Goal: Information Seeking & Learning: Check status

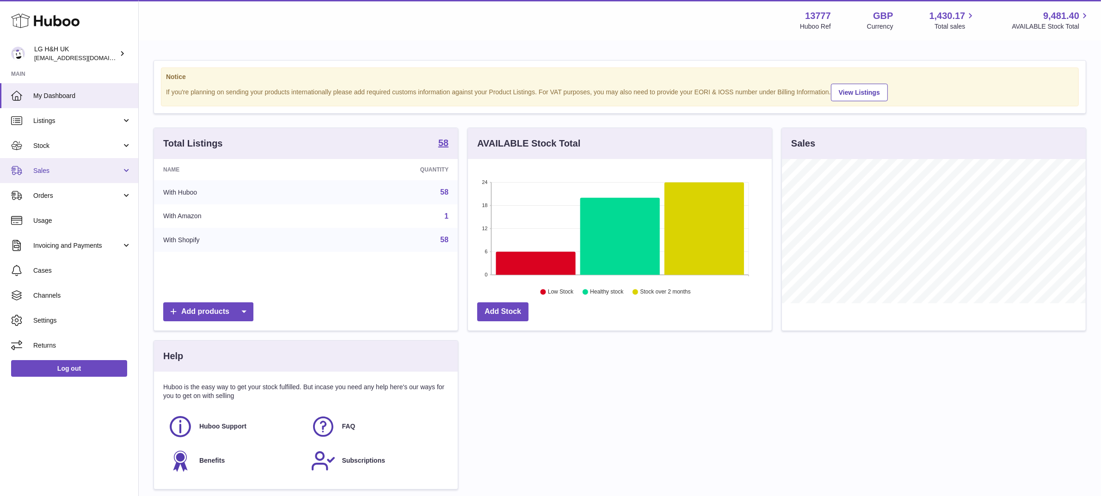
click at [64, 177] on link "Sales" at bounding box center [69, 170] width 138 height 25
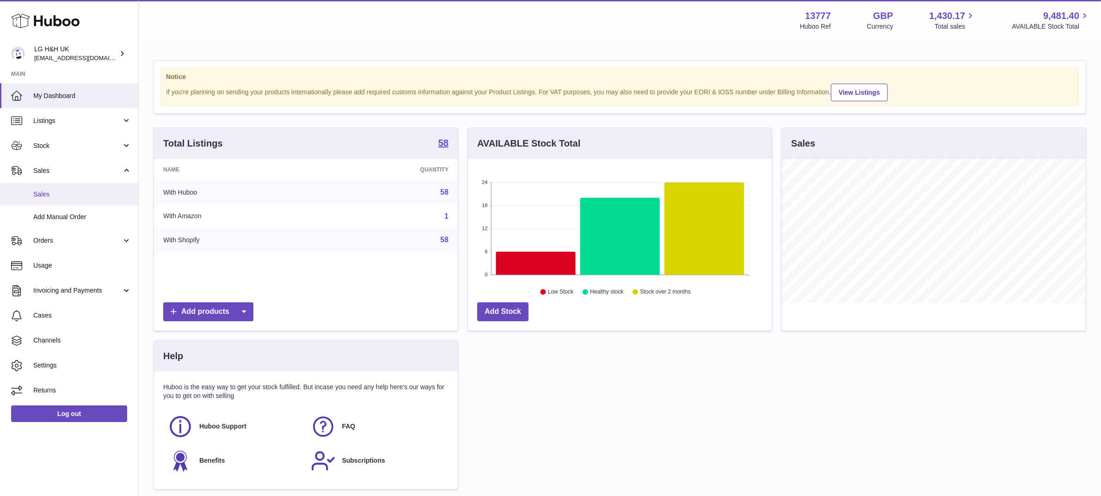
click at [57, 188] on link "Sales" at bounding box center [69, 194] width 138 height 23
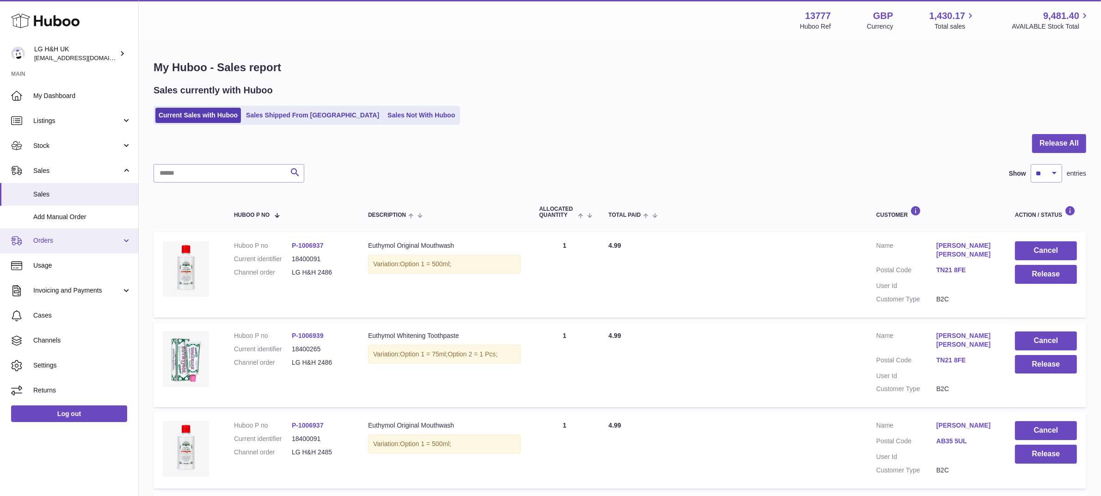
click at [73, 243] on span "Orders" at bounding box center [77, 240] width 88 height 9
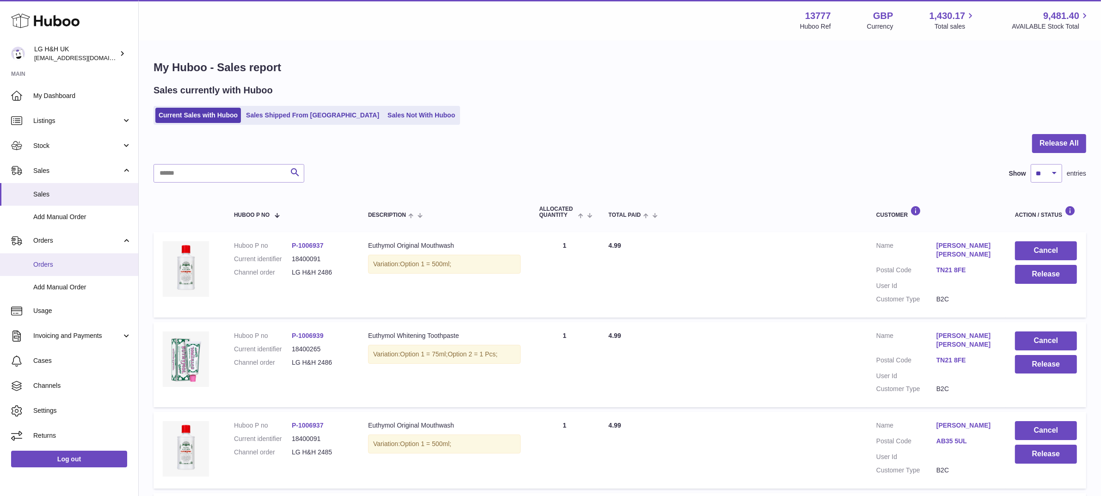
click at [54, 266] on span "Orders" at bounding box center [82, 264] width 98 height 9
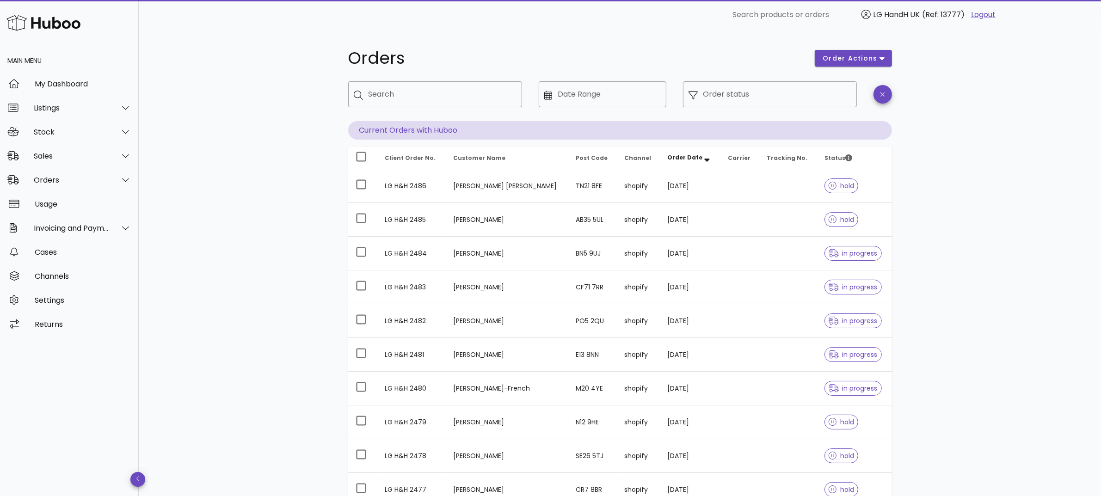
click at [327, 225] on div "Orders order actions ​ Search ​ Date Range ​ Order status Current Orders with H…" at bounding box center [620, 319] width 588 height 579
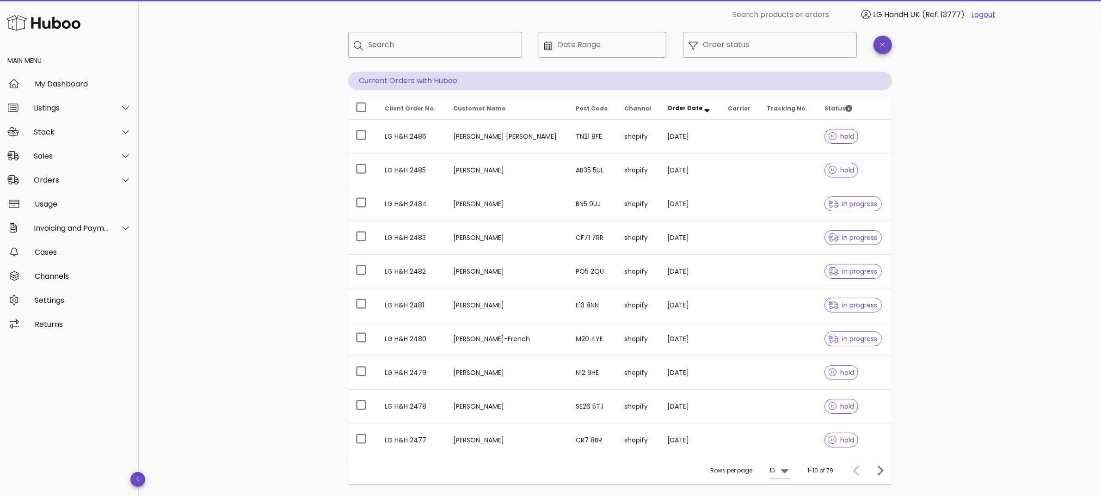
scroll to position [112, 0]
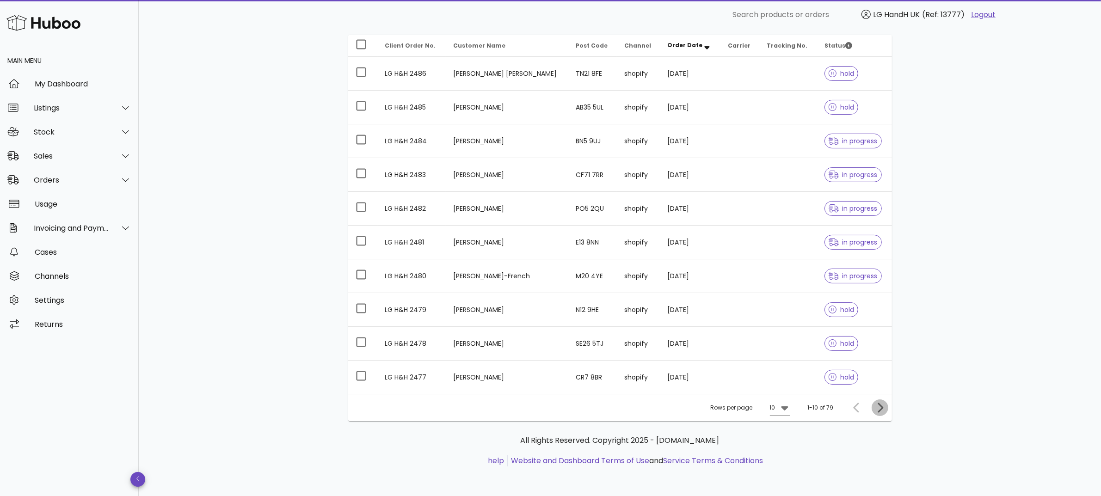
click at [880, 408] on icon "Next page" at bounding box center [880, 407] width 11 height 11
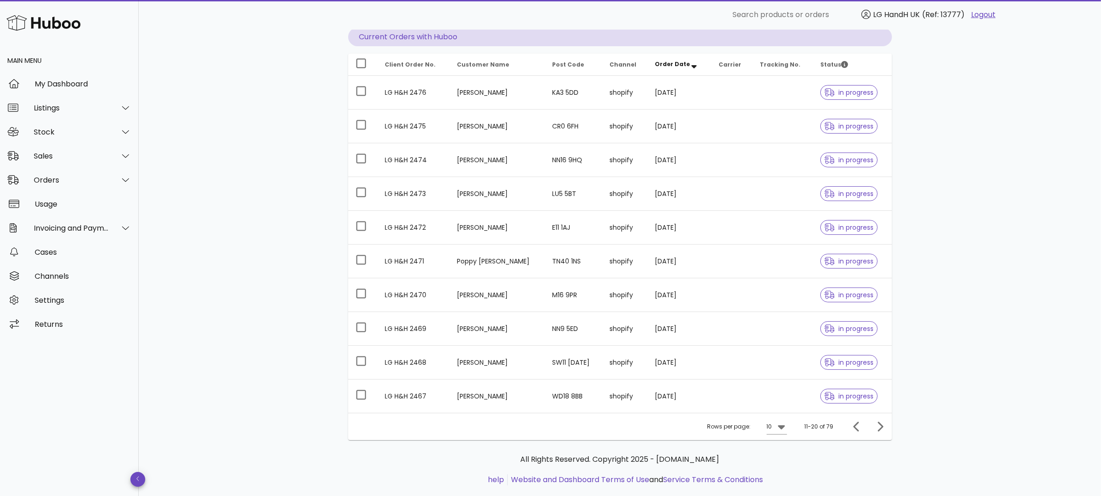
scroll to position [93, 0]
click at [879, 426] on icon "Next page" at bounding box center [880, 427] width 11 height 11
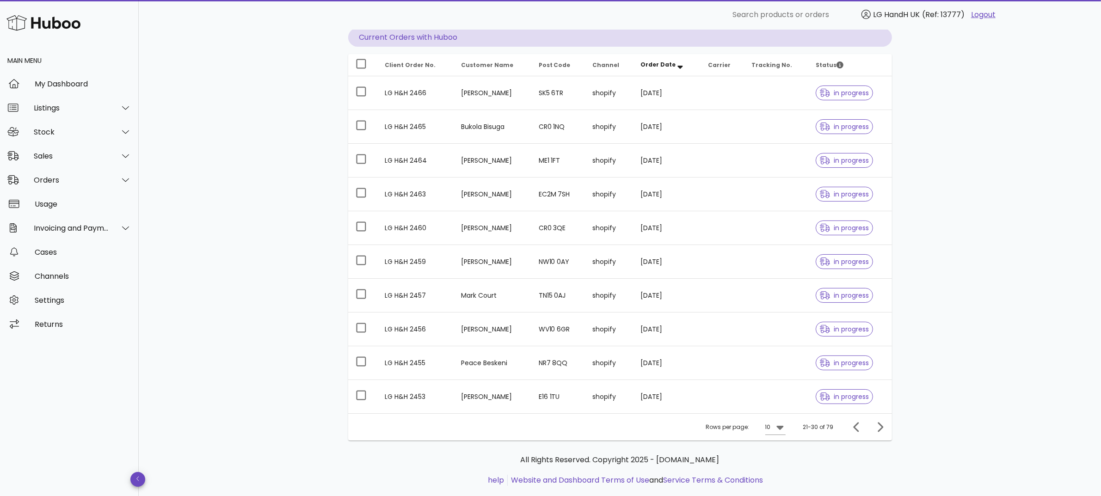
scroll to position [112, 0]
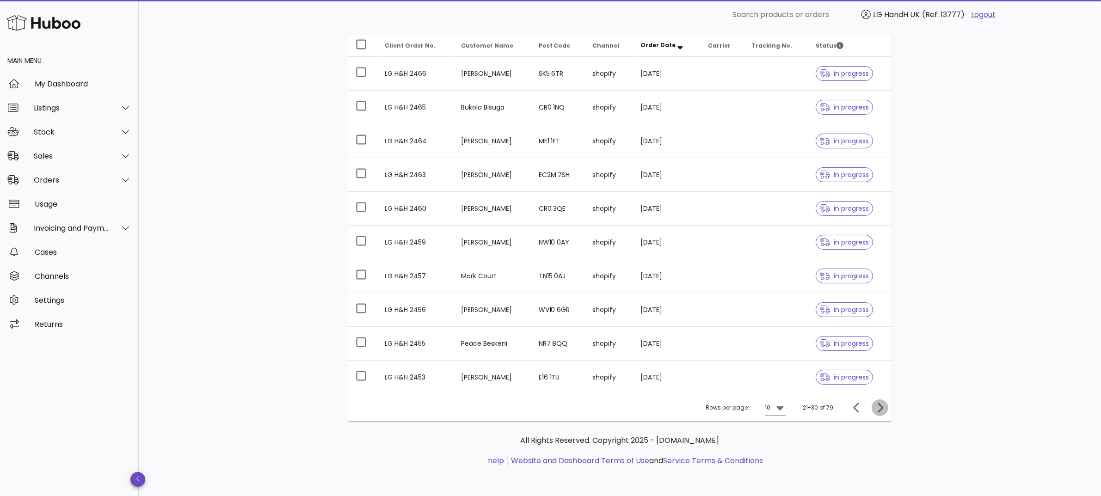
click at [884, 410] on icon "Next page" at bounding box center [880, 407] width 11 height 11
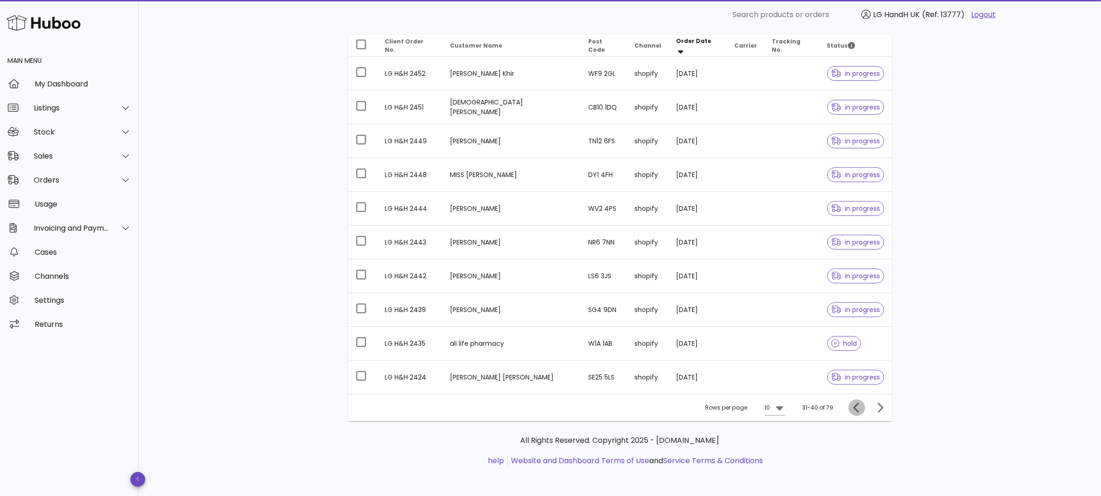
click at [856, 408] on icon "Previous page" at bounding box center [856, 407] width 11 height 11
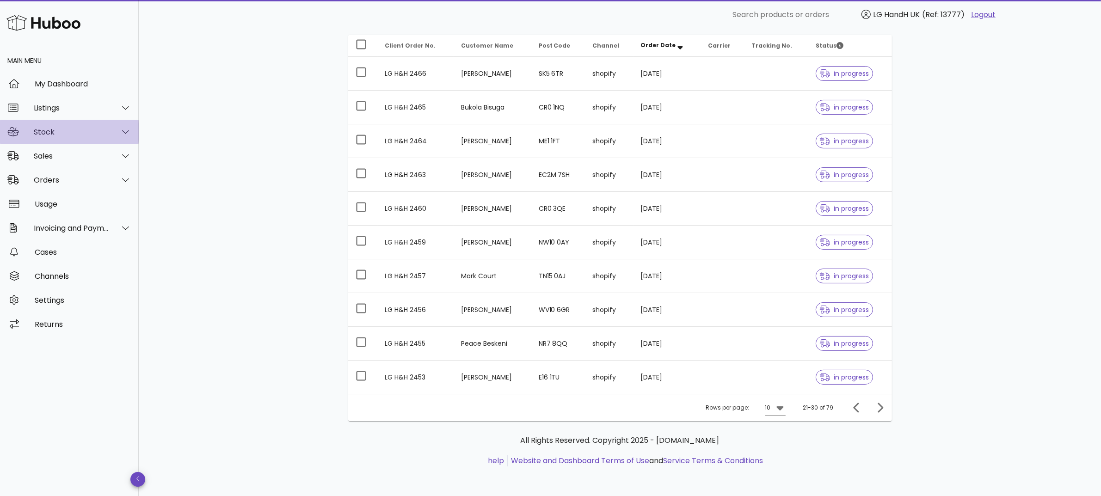
click at [83, 133] on div "Stock" at bounding box center [71, 132] width 75 height 9
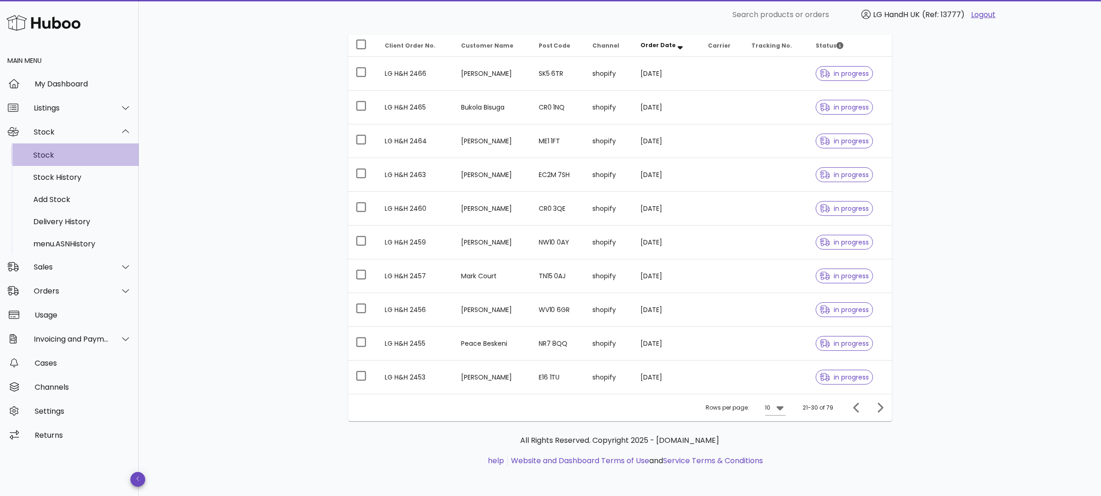
click at [45, 159] on div "Stock" at bounding box center [82, 155] width 98 height 9
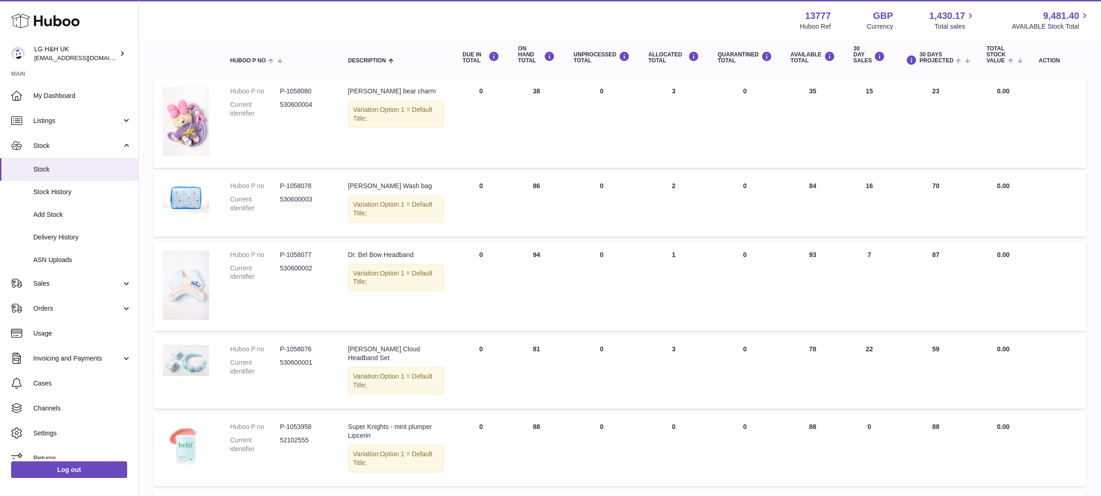
scroll to position [118, 0]
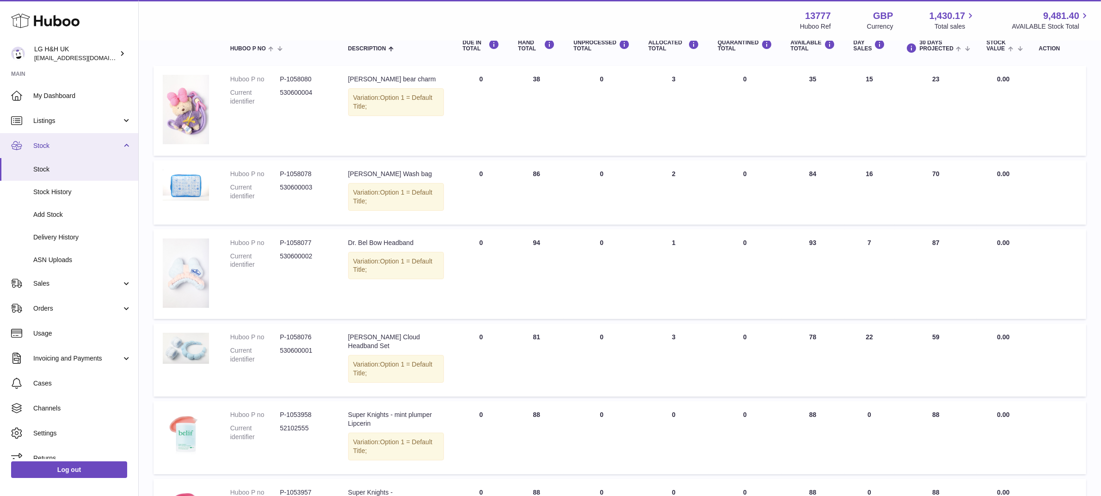
click at [66, 143] on span "Stock" at bounding box center [77, 146] width 88 height 9
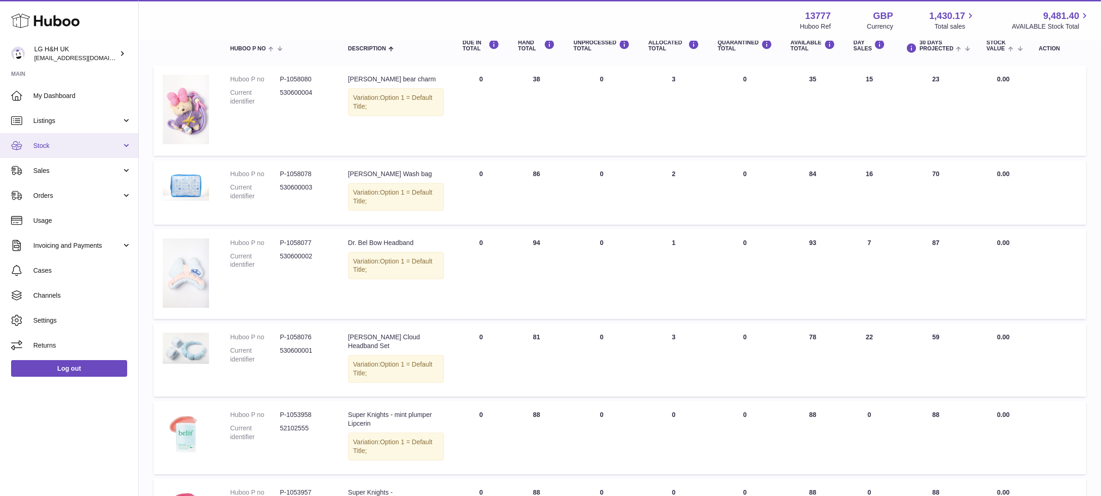
click at [49, 150] on link "Stock" at bounding box center [69, 145] width 138 height 25
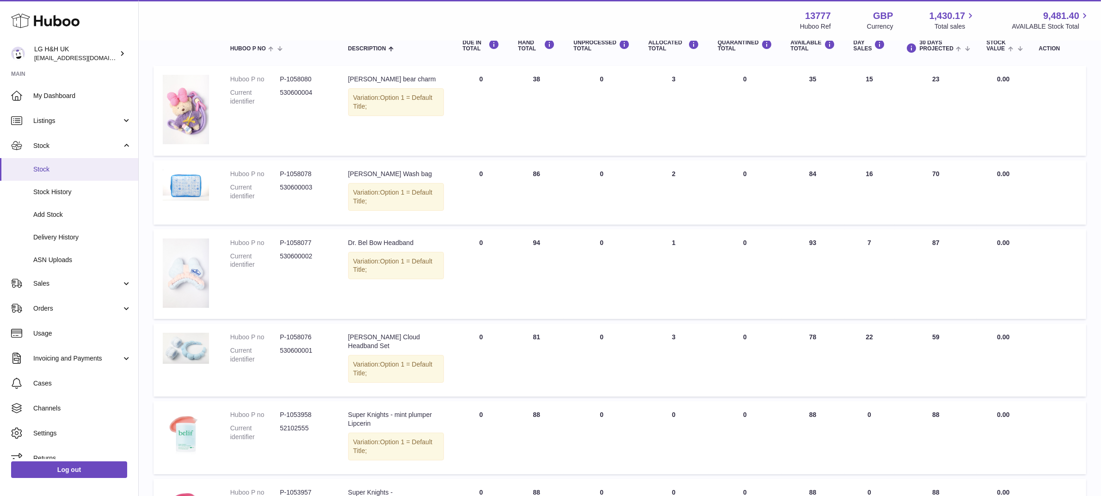
click at [48, 173] on span "Stock" at bounding box center [82, 169] width 98 height 9
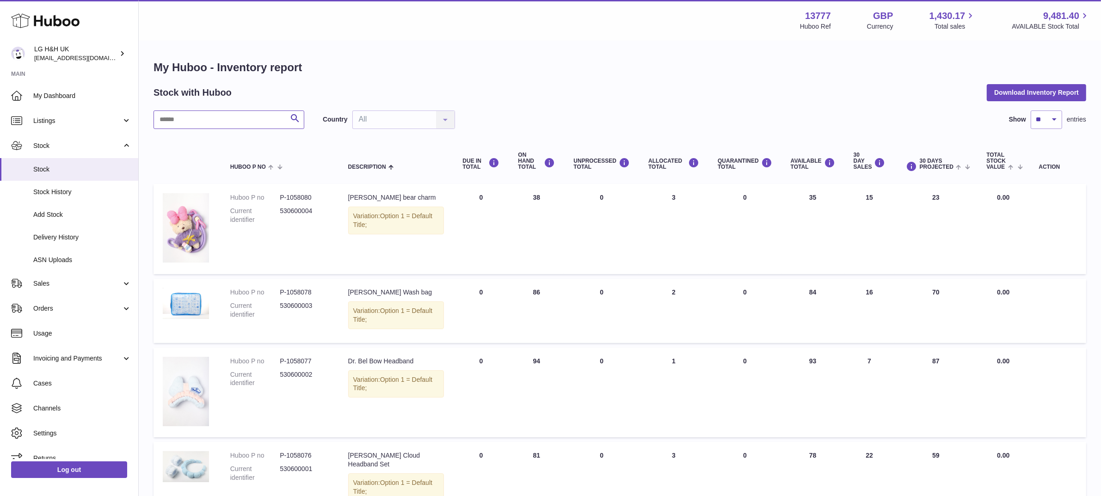
click at [199, 121] on input "text" at bounding box center [229, 120] width 151 height 18
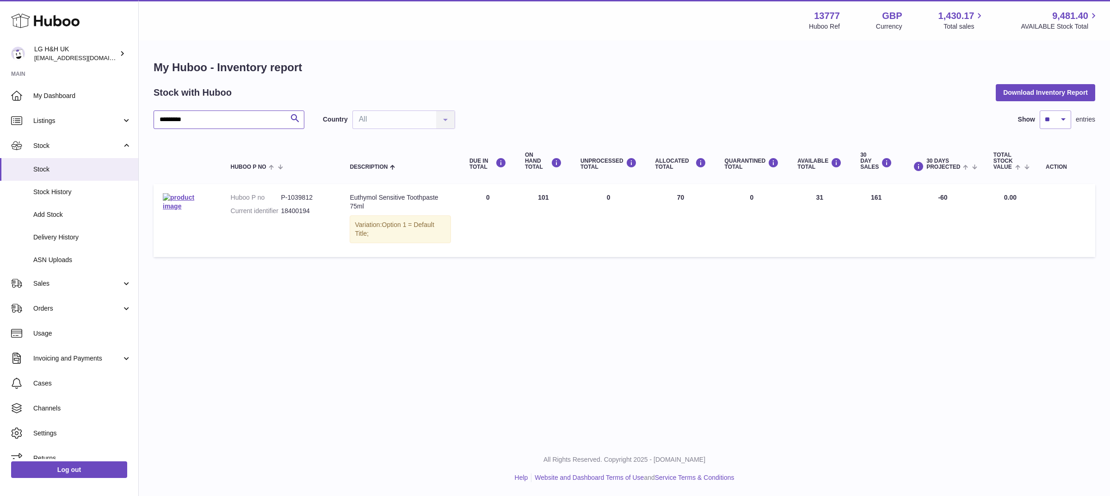
type input "*********"
click at [465, 60] on h1 "My Huboo - Inventory report" at bounding box center [625, 67] width 942 height 15
click at [365, 328] on div "Menu Huboo 13777 Huboo Ref GBP Currency 1,430.17 Total sales 9,481.40 AVAILABLE…" at bounding box center [624, 221] width 971 height 442
click at [210, 312] on div "Menu Huboo 13777 Huboo Ref GBP Currency 1,430.17 Total sales 9,481.40 AVAILABLE…" at bounding box center [624, 221] width 971 height 442
click at [322, 49] on div "My Huboo - Inventory report Stock with Huboo Download Inventory Report ********…" at bounding box center [624, 161] width 971 height 239
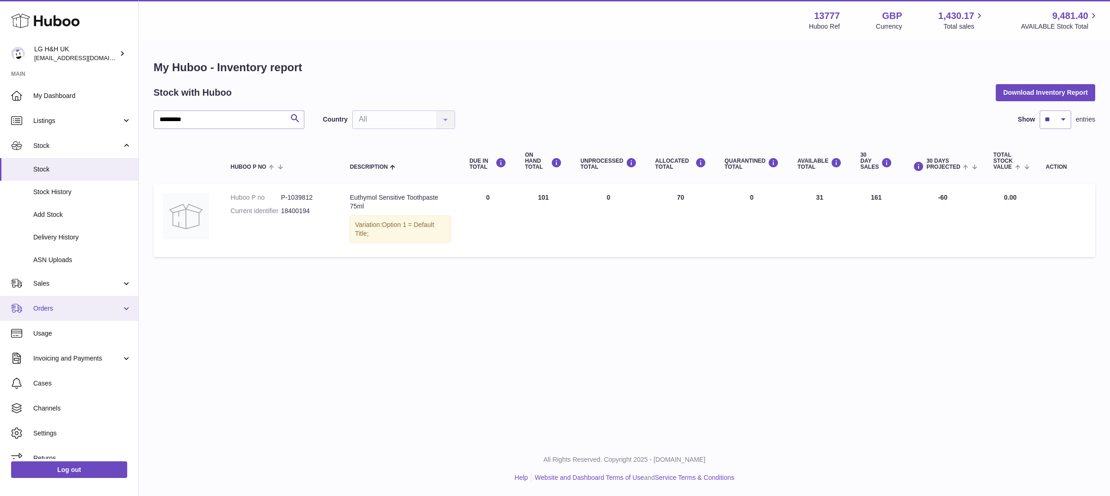
scroll to position [11, 0]
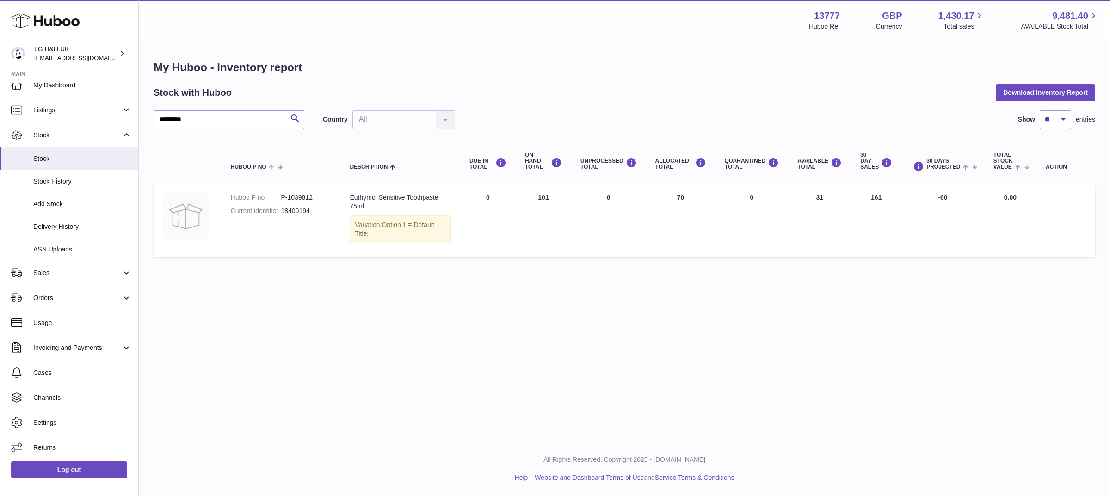
click at [219, 335] on div "Menu Huboo 13777 Huboo Ref GBP Currency 1,430.17 Total sales 9,481.40 AVAILABLE…" at bounding box center [624, 221] width 971 height 442
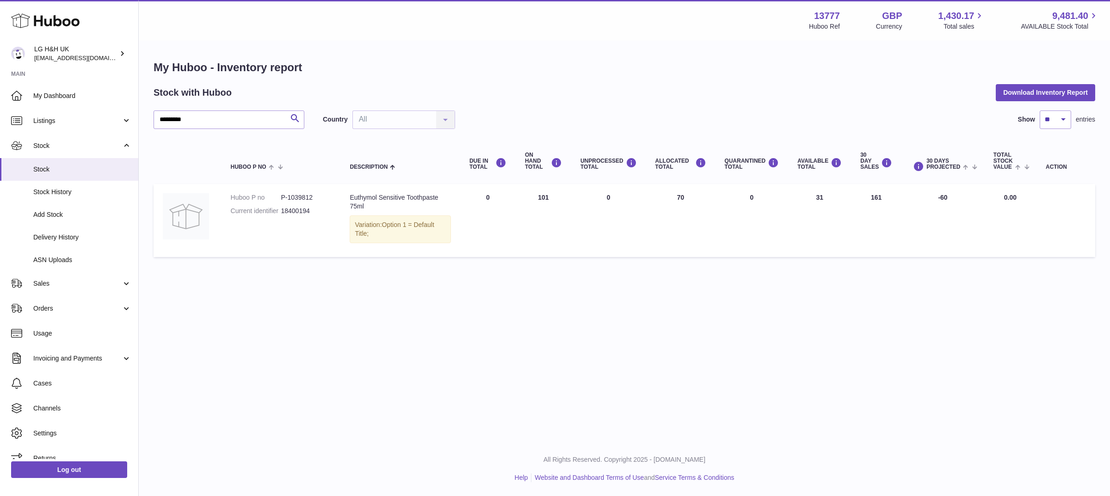
click at [204, 355] on div "Menu Huboo 13777 Huboo Ref GBP Currency 1,430.17 Total sales 9,481.40 AVAILABLE…" at bounding box center [624, 221] width 971 height 442
click at [200, 290] on div "Menu Huboo 13777 Huboo Ref GBP Currency 1,430.17 Total sales 9,481.40 AVAILABLE…" at bounding box center [624, 221] width 971 height 442
click at [120, 144] on link "Stock" at bounding box center [69, 145] width 138 height 25
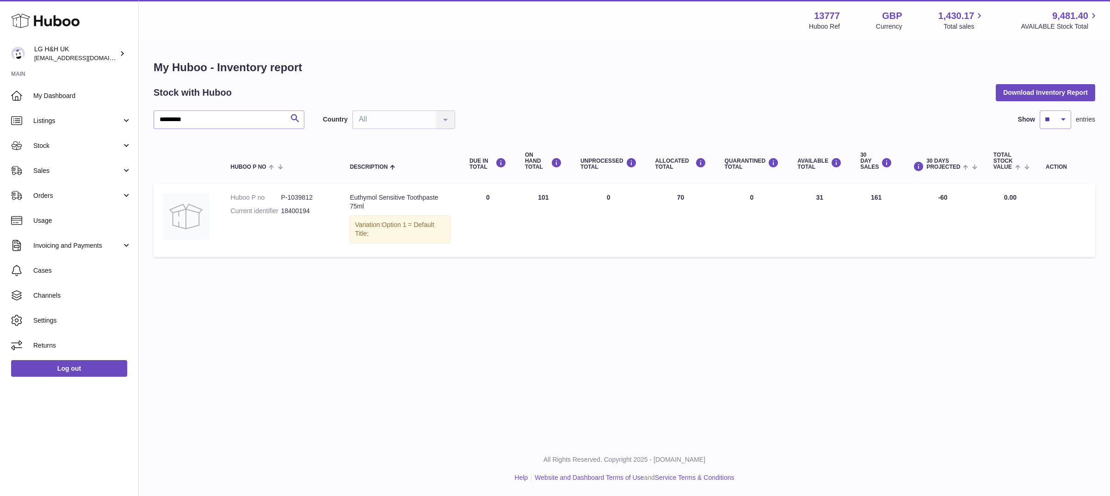
click at [233, 308] on div "Menu Huboo 13777 Huboo Ref GBP Currency 1,430.17 Total sales 9,481.40 AVAILABLE…" at bounding box center [624, 221] width 971 height 442
click at [189, 39] on div "Menu Huboo 13777 Huboo Ref GBP Currency 1,430.17 Total sales 9,481.40 AVAILABLE…" at bounding box center [624, 20] width 971 height 41
click at [181, 36] on div "Menu Huboo 13777 Huboo Ref GBP Currency 1,430.17 Total sales 9,481.40 AVAILABLE…" at bounding box center [624, 20] width 971 height 41
click at [56, 273] on span "Cases" at bounding box center [82, 270] width 98 height 9
